Goal: Entertainment & Leisure: Consume media (video, audio)

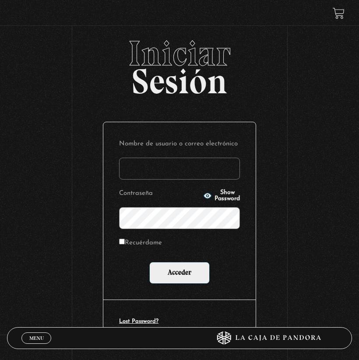
click at [195, 173] on input "Nombre de usuario o correo electrónico" at bounding box center [179, 169] width 121 height 22
type input "jenniferca1103@hotmail.com"
click at [214, 193] on span "Show Password" at bounding box center [226, 195] width 25 height 12
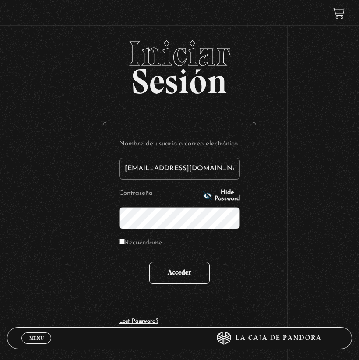
click at [175, 275] on input "Acceder" at bounding box center [179, 273] width 60 height 22
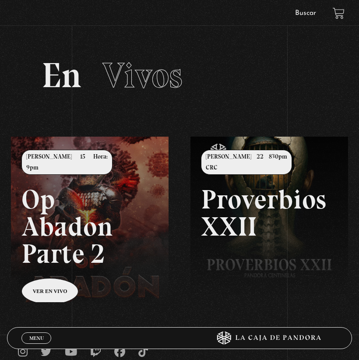
click at [42, 337] on span "Menu" at bounding box center [36, 337] width 14 height 5
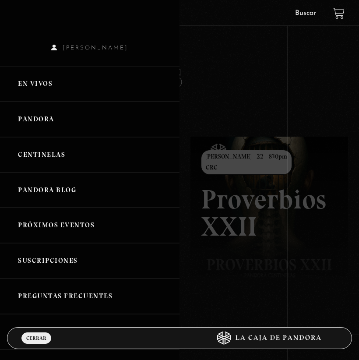
scroll to position [2, 0]
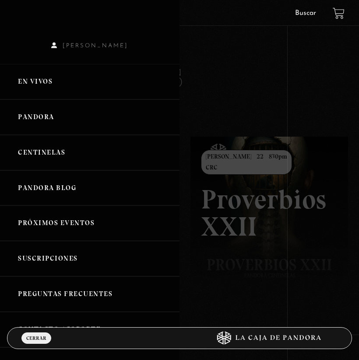
click at [45, 115] on link "Pandora" at bounding box center [89, 116] width 179 height 35
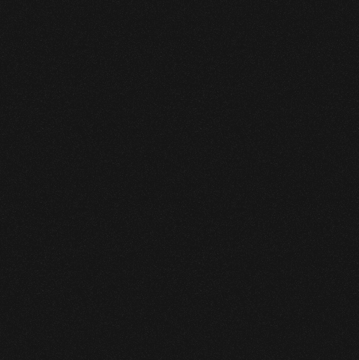
scroll to position [394, 0]
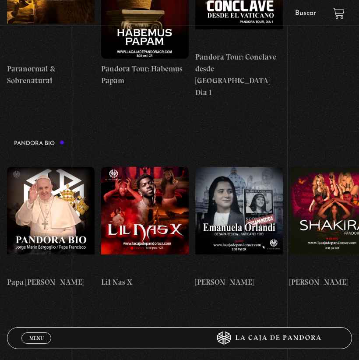
scroll to position [667, 0]
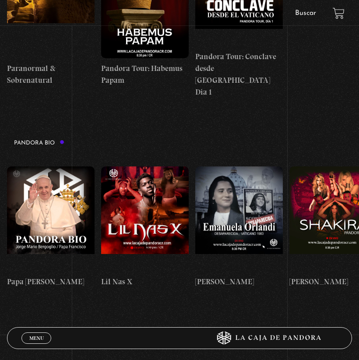
click at [144, 166] on figure at bounding box center [145, 218] width 88 height 105
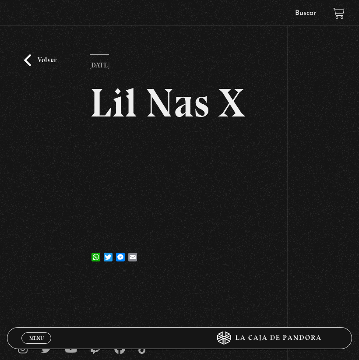
scroll to position [19, 0]
